Goal: Task Accomplishment & Management: Manage account settings

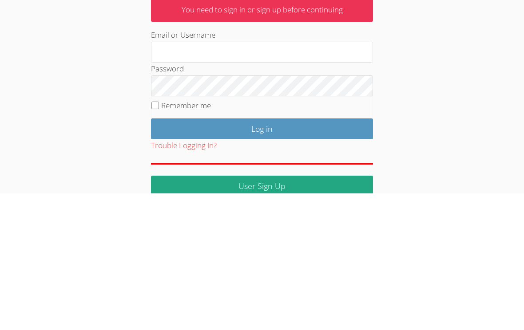
scroll to position [38, 0]
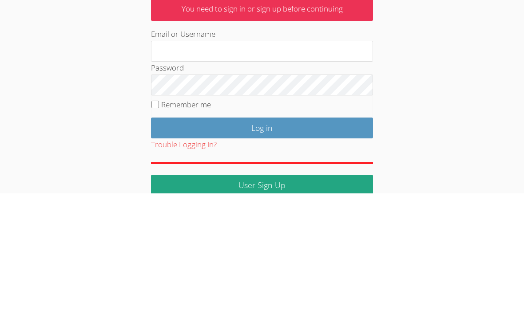
click at [150, 107] on div "User Log in Log in with Google Log in with Clever Log in with ClassLink OR You …" at bounding box center [261, 167] width 283 height 332
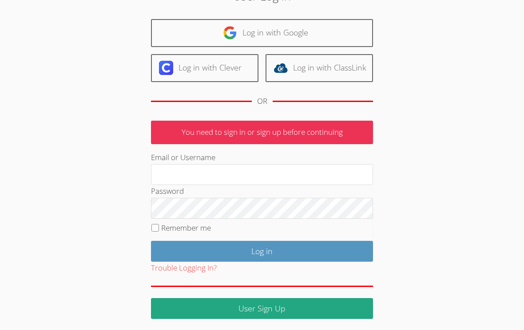
click at [162, 228] on label "Remember me" at bounding box center [186, 228] width 50 height 10
click at [159, 228] on input "Remember me" at bounding box center [155, 228] width 8 height 8
checkbox input "true"
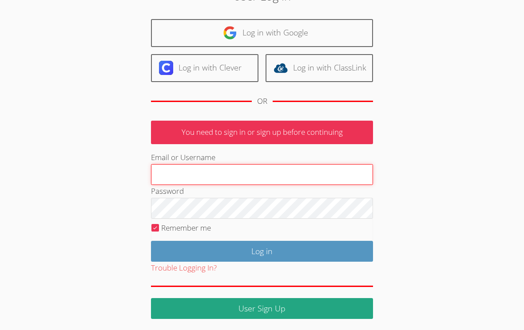
click at [332, 178] on input "Email or Username" at bounding box center [262, 174] width 222 height 21
type input "[PERSON_NAME][EMAIL_ADDRESS][DOMAIN_NAME]"
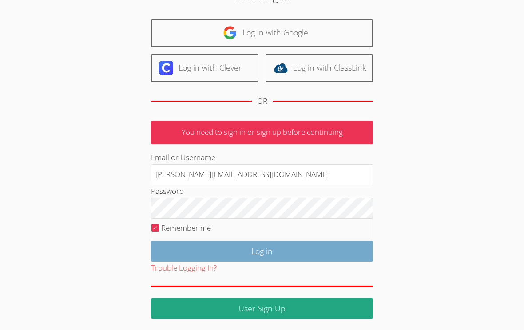
click at [348, 241] on input "Log in" at bounding box center [262, 251] width 222 height 21
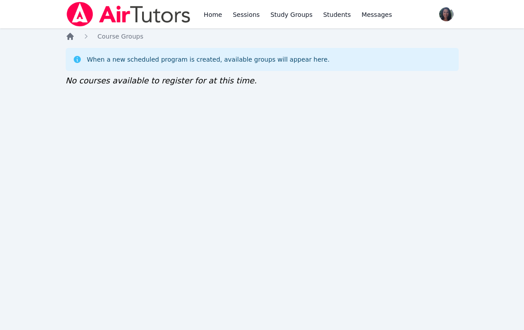
click at [73, 33] on icon "Breadcrumb" at bounding box center [70, 36] width 9 height 9
click at [443, 17] on span "button" at bounding box center [446, 14] width 20 height 20
click at [402, 35] on link "Profile" at bounding box center [410, 35] width 85 height 16
click at [69, 39] on icon "Breadcrumb" at bounding box center [70, 36] width 7 height 7
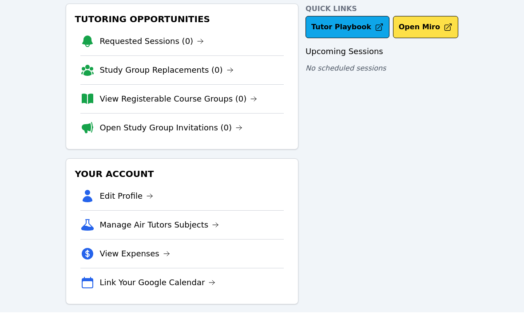
scroll to position [24, 0]
